Goal: Navigation & Orientation: Find specific page/section

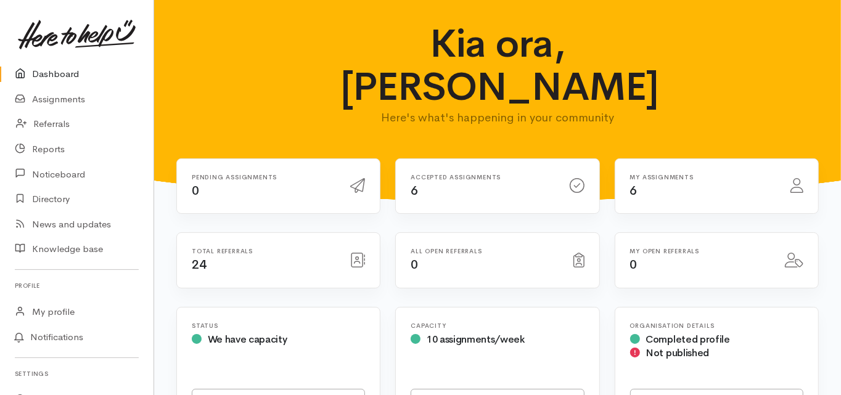
click at [59, 75] on link "Dashboard" at bounding box center [76, 74] width 153 height 25
click at [61, 75] on link "Dashboard" at bounding box center [76, 74] width 153 height 25
